Goal: Information Seeking & Learning: Learn about a topic

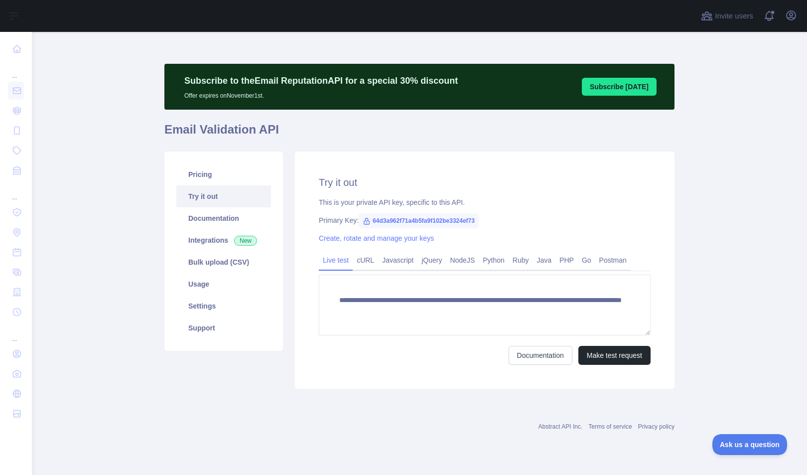
click at [194, 175] on link "Pricing" at bounding box center [223, 174] width 95 height 22
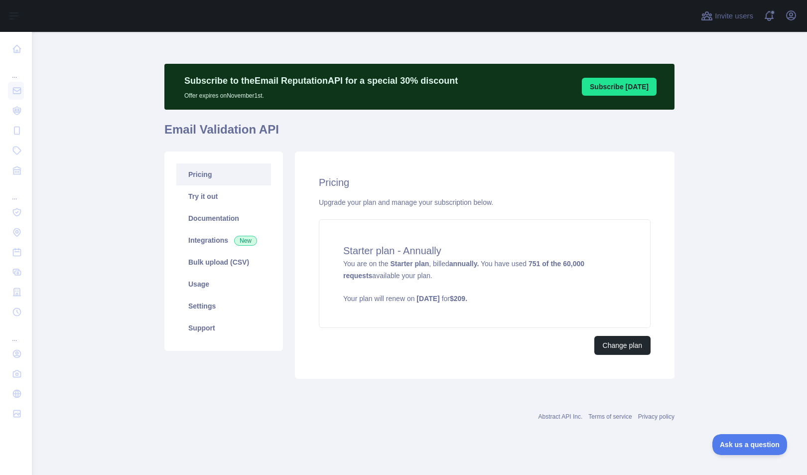
click at [239, 199] on link "Try it out" at bounding box center [223, 196] width 95 height 22
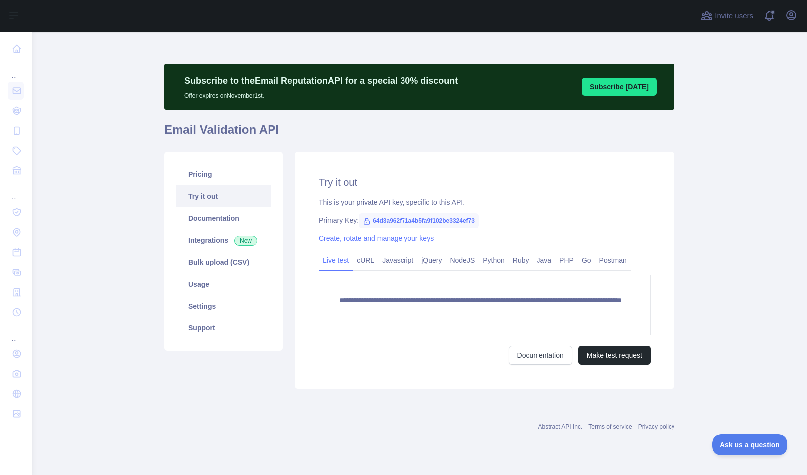
click at [216, 223] on link "Documentation" at bounding box center [223, 218] width 95 height 22
click at [200, 286] on link "Usage" at bounding box center [223, 284] width 95 height 22
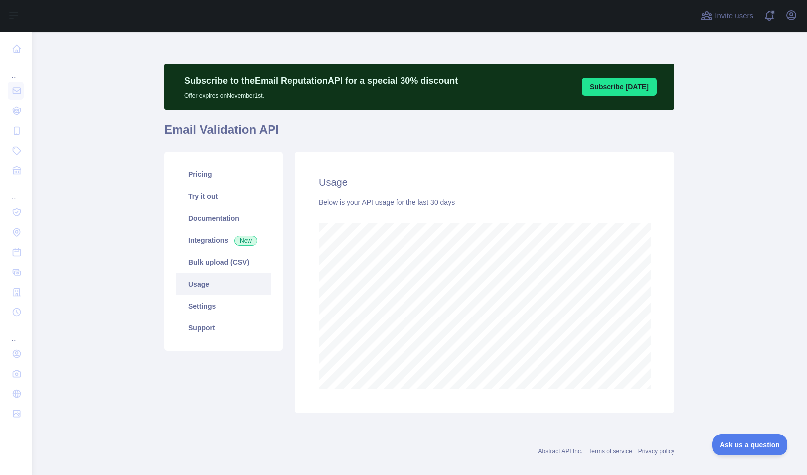
scroll to position [443, 767]
